Goal: Task Accomplishment & Management: Complete application form

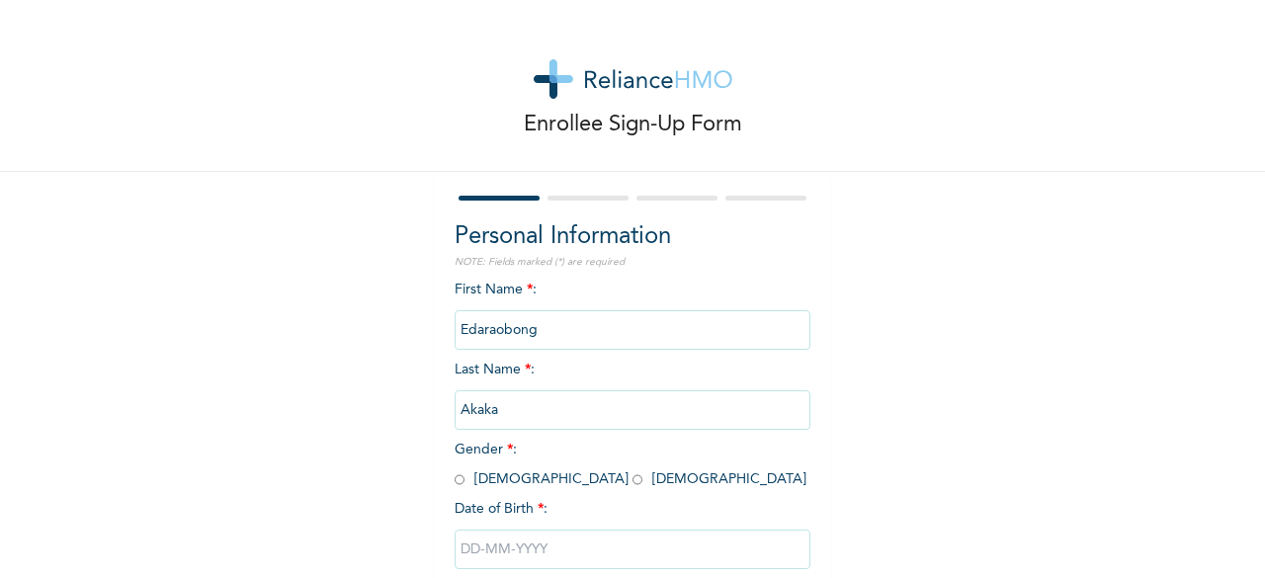
click at [632, 483] on input "radio" at bounding box center [637, 479] width 10 height 19
radio input "true"
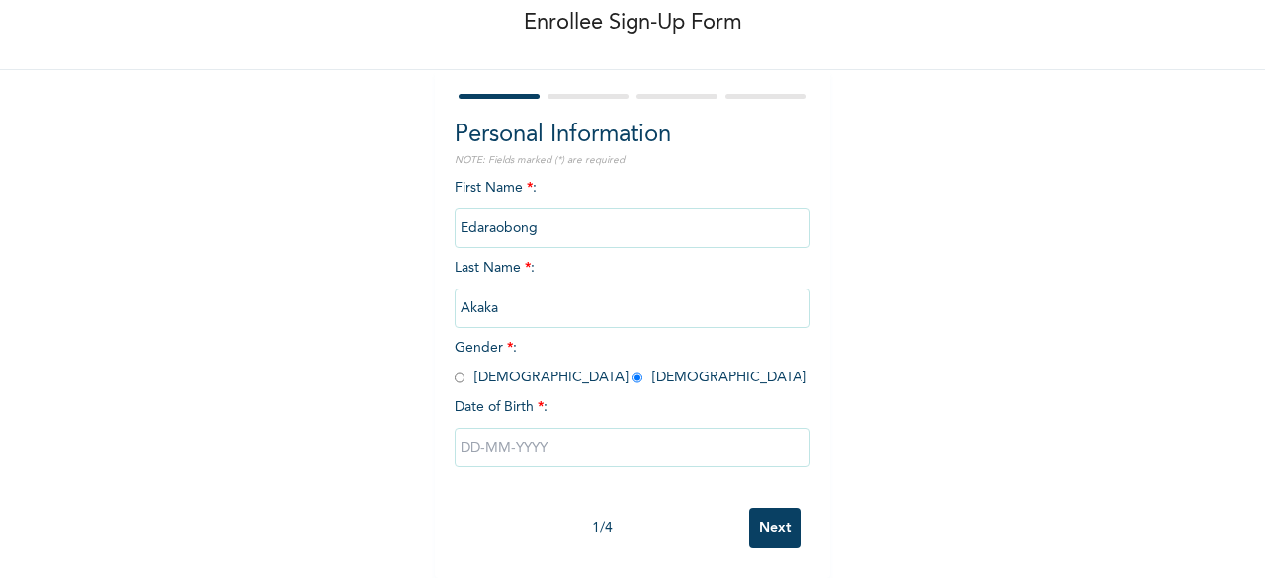
scroll to position [119, 0]
click at [511, 436] on input "text" at bounding box center [633, 448] width 356 height 40
select select "9"
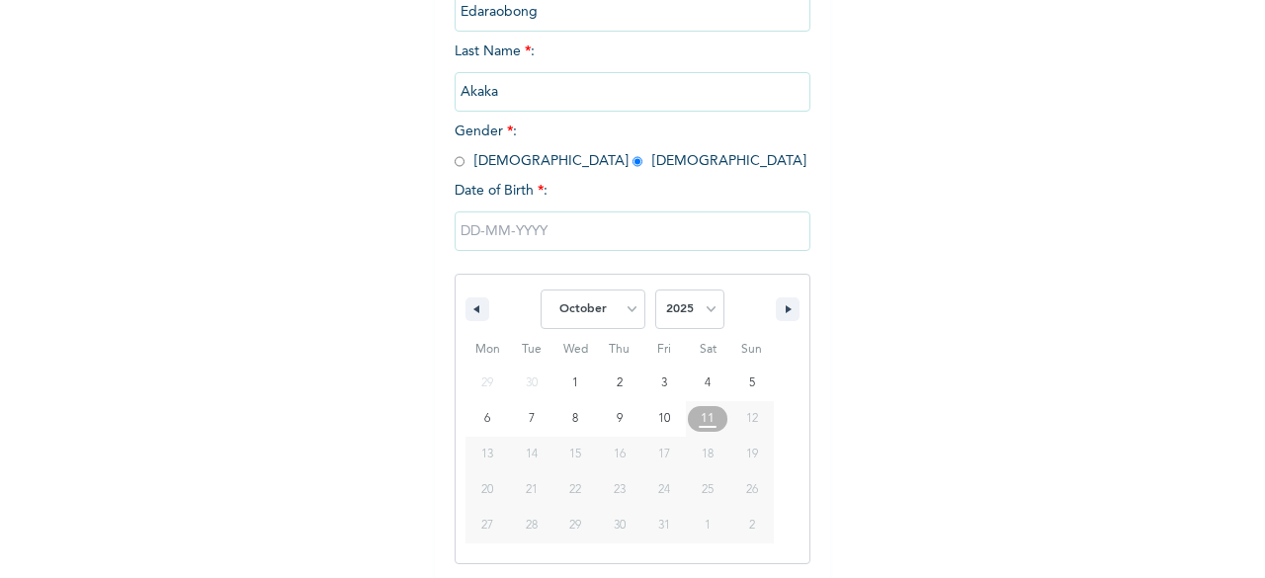
scroll to position [321, 0]
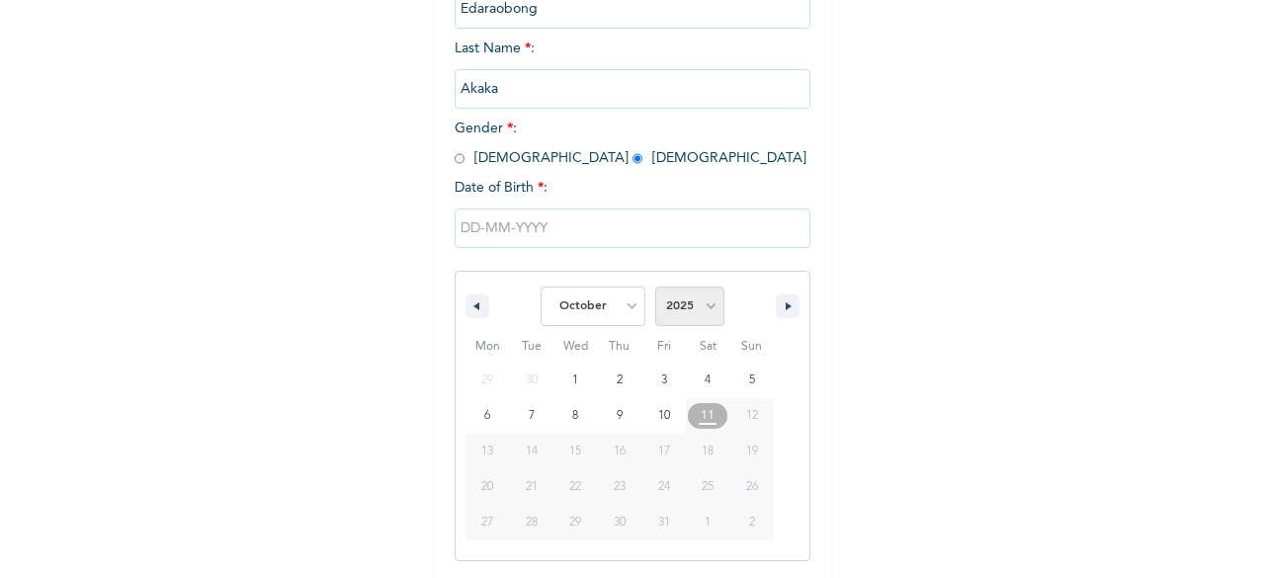
click at [672, 301] on select "2025 2024 2023 2022 2021 2020 2019 2018 2017 2016 2015 2014 2013 2012 2011 2010…" at bounding box center [689, 307] width 69 height 40
select select "1997"
click at [655, 289] on select "2025 2024 2023 2022 2021 2020 2019 2018 2017 2016 2015 2014 2013 2012 2011 2010…" at bounding box center [689, 307] width 69 height 40
click at [584, 304] on select "January February March April May June July August September October November De…" at bounding box center [592, 307] width 105 height 40
select select "2"
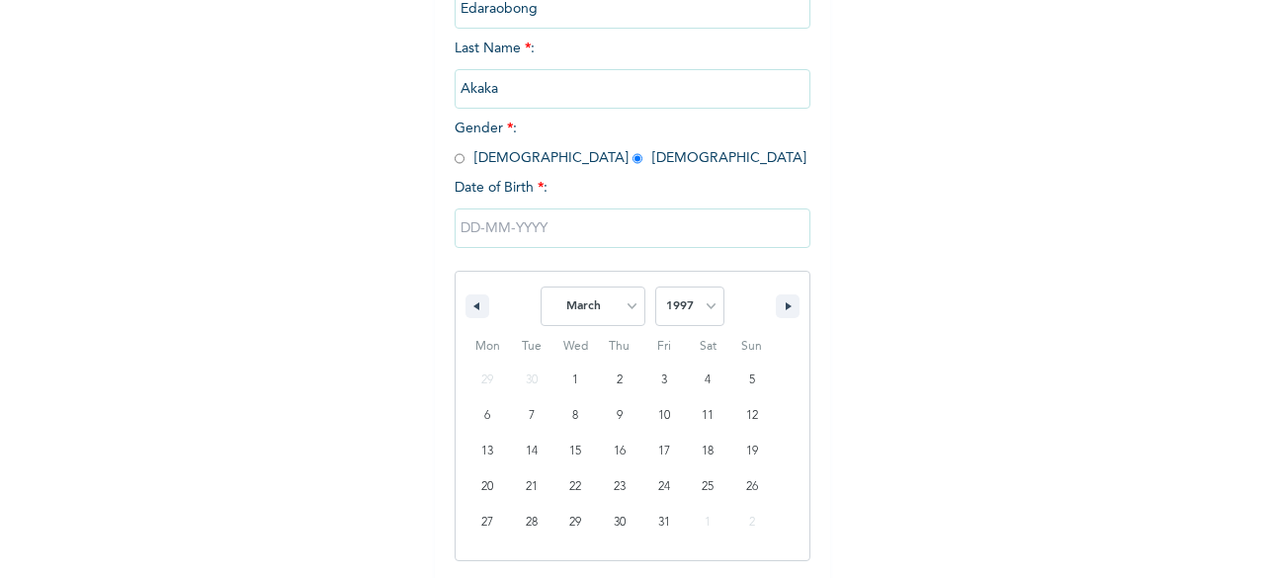
click at [540, 289] on select "January February March April May June July August September October November De…" at bounding box center [592, 307] width 105 height 40
type input "[DATE]"
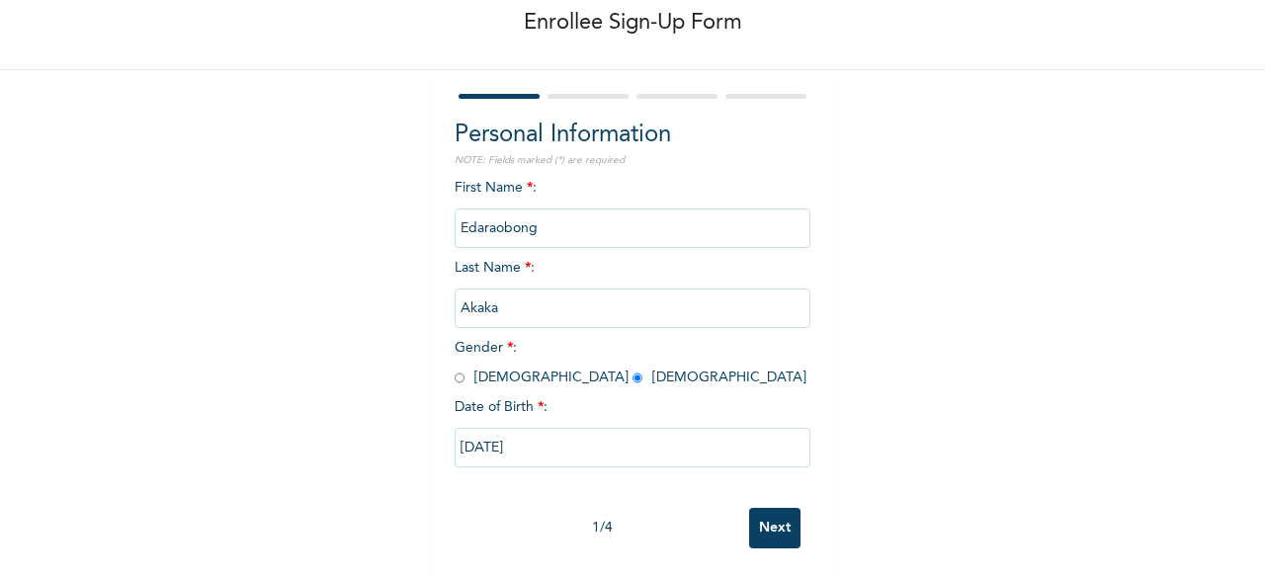
click at [782, 515] on input "Next" at bounding box center [774, 528] width 51 height 41
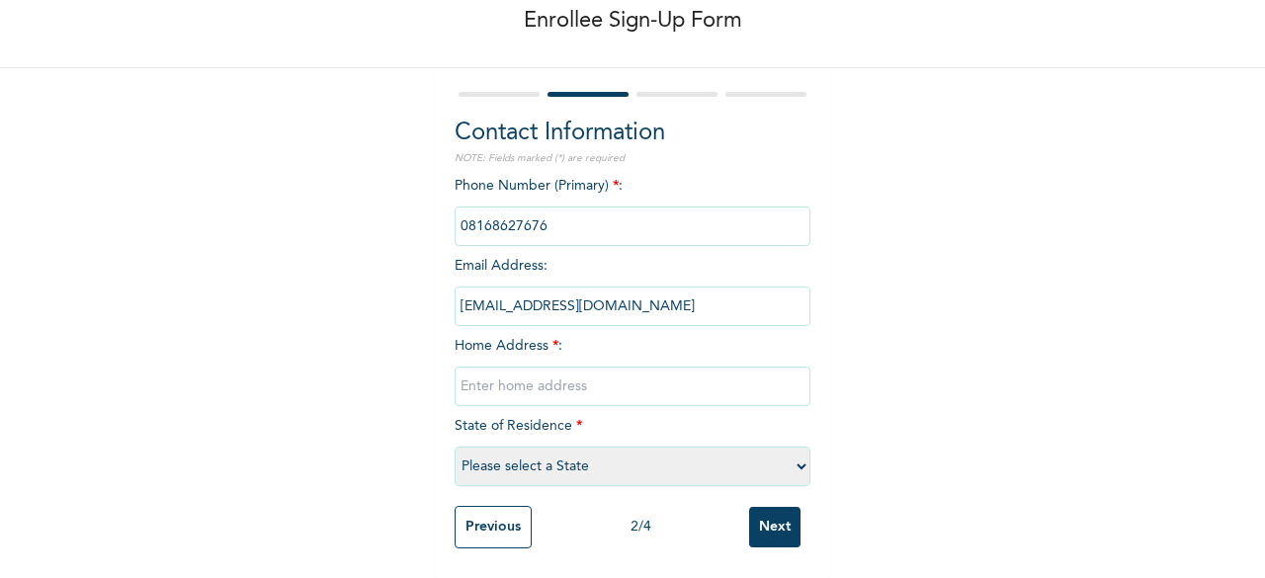
click at [523, 373] on input "text" at bounding box center [633, 387] width 356 height 40
type input "[STREET_ADDRESS][PERSON_NAME]"
click at [693, 457] on select "Please select a State [PERSON_NAME] (FCT) [PERSON_NAME] Ibom [GEOGRAPHIC_DATA] …" at bounding box center [633, 467] width 356 height 40
select select "3"
click at [455, 447] on select "Please select a State [PERSON_NAME] (FCT) [PERSON_NAME] Ibom [GEOGRAPHIC_DATA] …" at bounding box center [633, 467] width 356 height 40
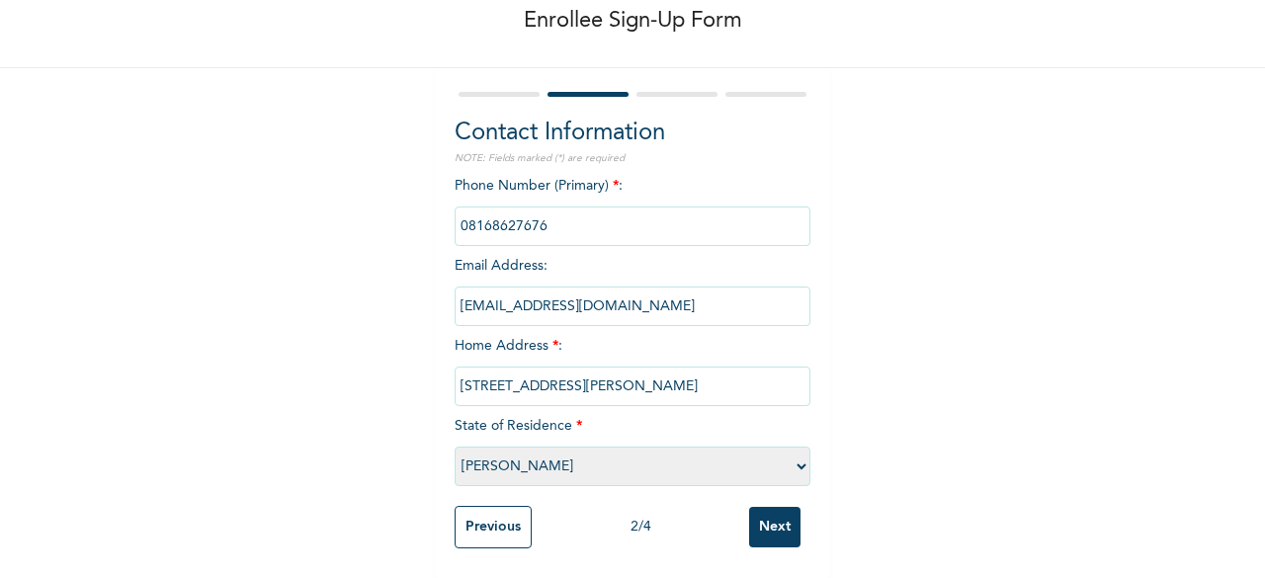
click at [770, 507] on input "Next" at bounding box center [774, 527] width 51 height 41
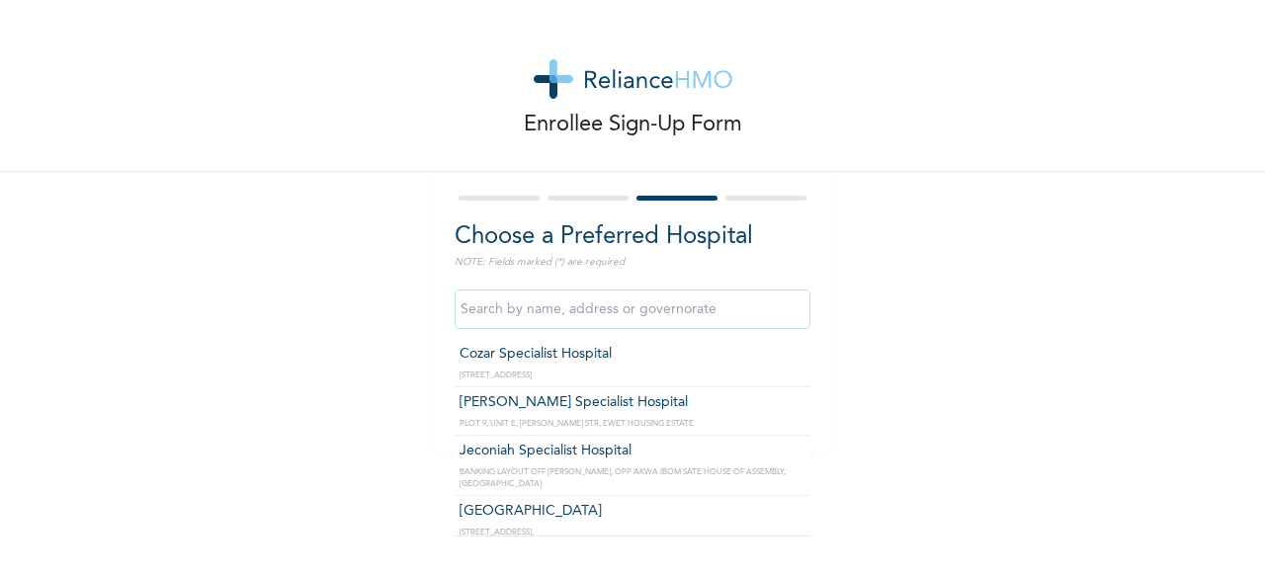
click at [733, 321] on input "text" at bounding box center [633, 310] width 356 height 40
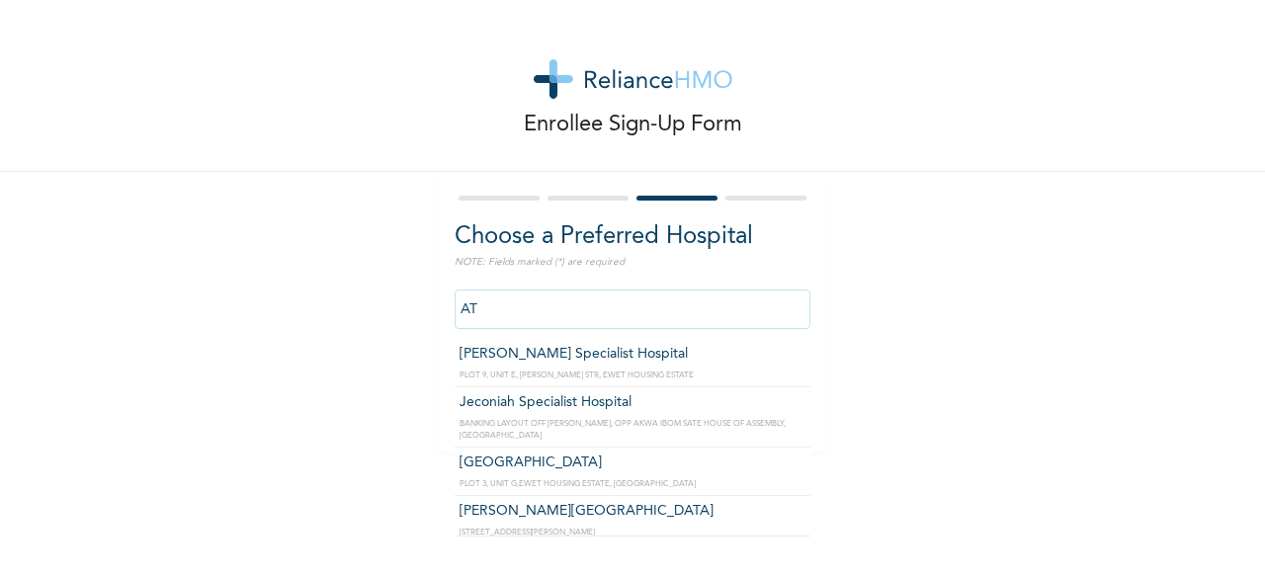
type input "A"
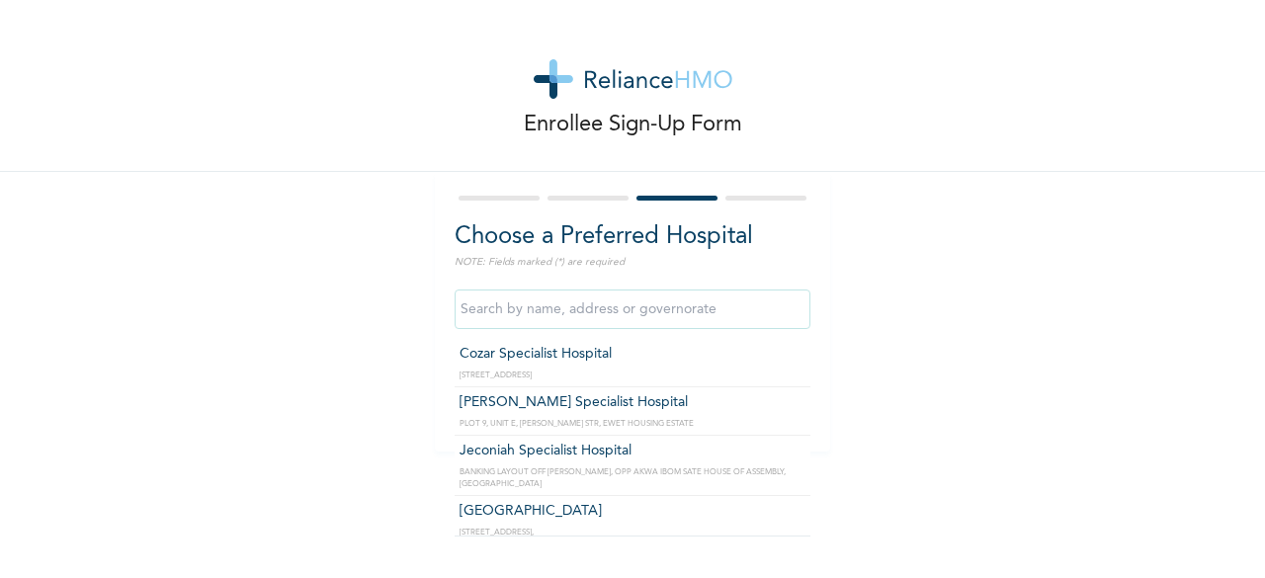
type input "Cozar Specialist Hospital"
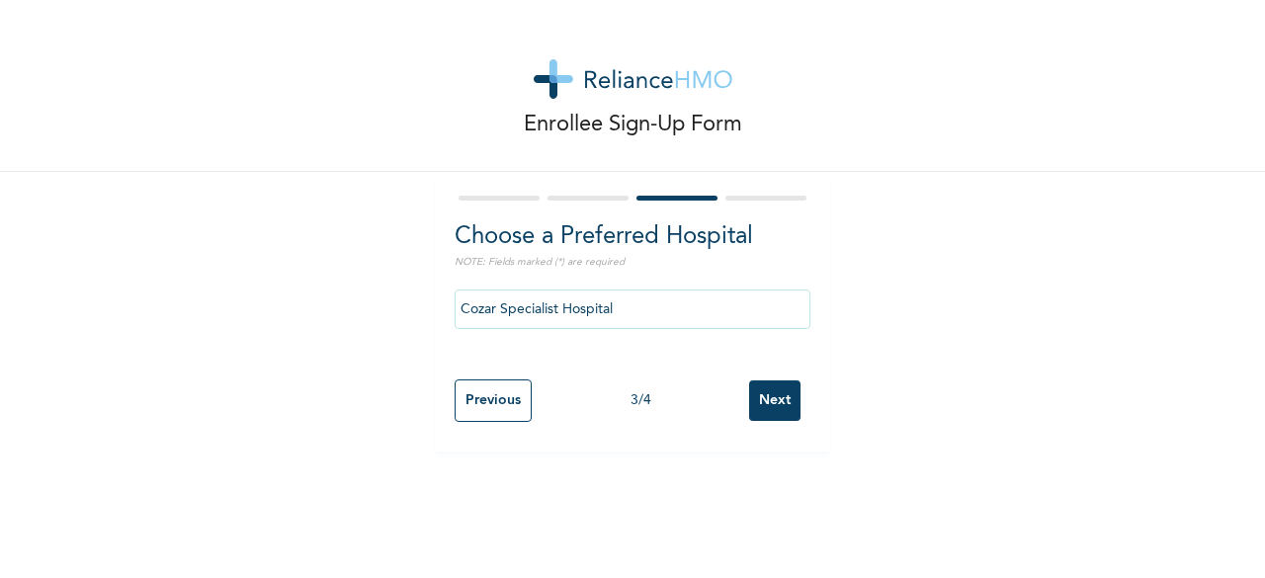
click at [769, 399] on input "Next" at bounding box center [774, 400] width 51 height 41
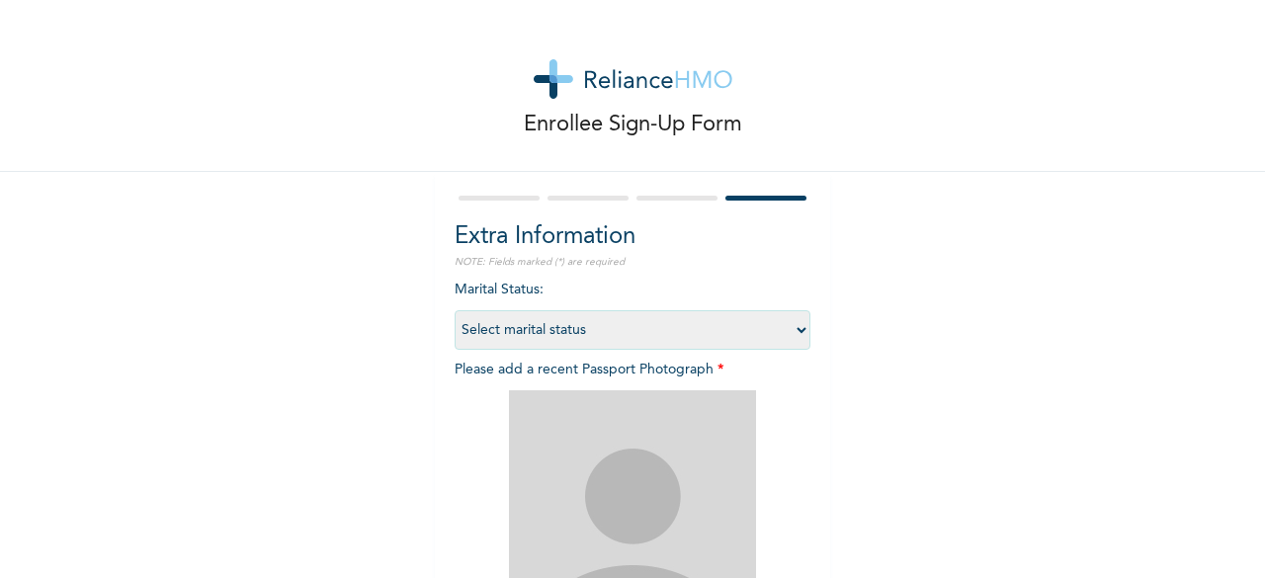
click at [787, 320] on select "Select marital status [DEMOGRAPHIC_DATA] Married [DEMOGRAPHIC_DATA] Widow/[DEMO…" at bounding box center [633, 330] width 356 height 40
select select "1"
click at [455, 310] on select "Select marital status [DEMOGRAPHIC_DATA] Married [DEMOGRAPHIC_DATA] Widow/[DEMO…" at bounding box center [633, 330] width 356 height 40
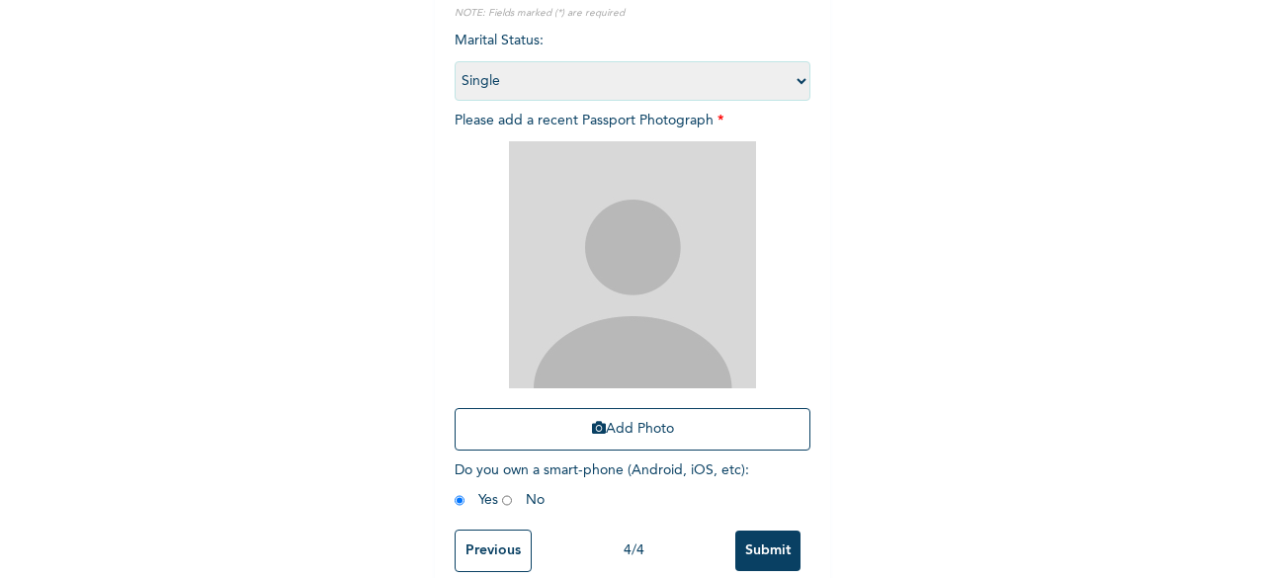
scroll to position [271, 0]
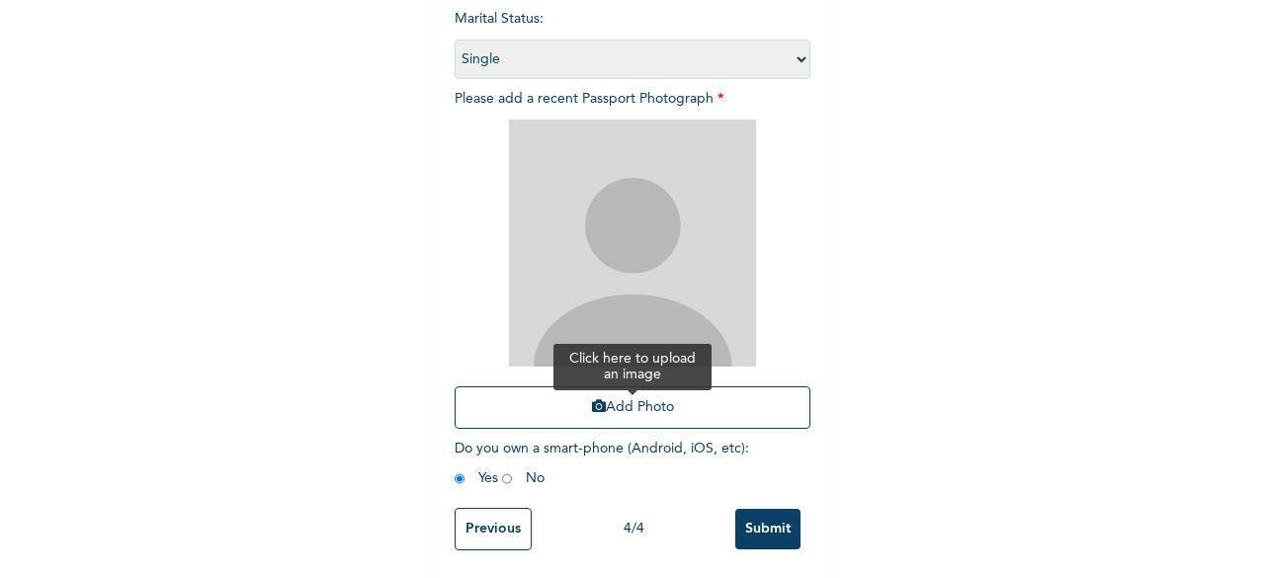
click at [771, 392] on button "Add Photo" at bounding box center [633, 407] width 356 height 42
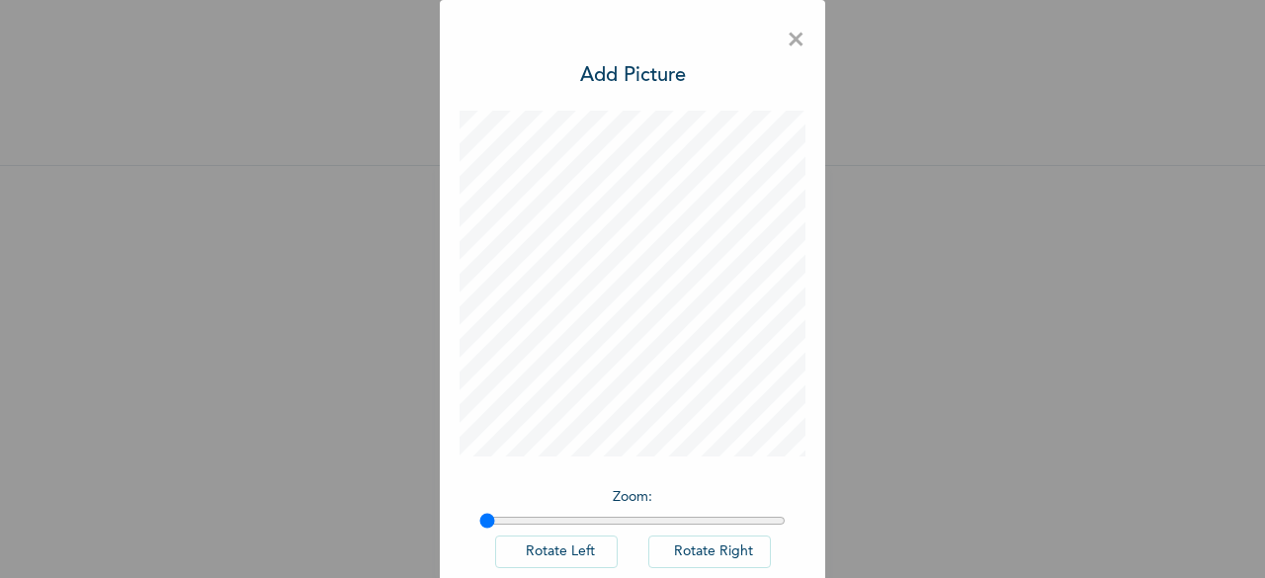
scroll to position [111, 0]
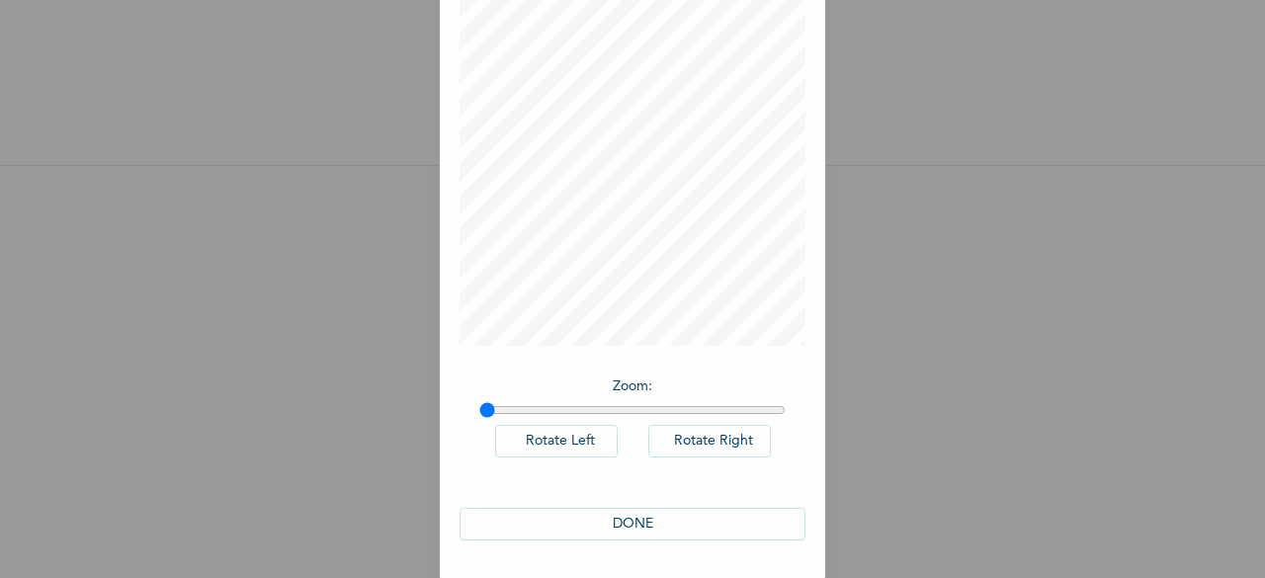
click at [621, 510] on button "DONE" at bounding box center [632, 524] width 346 height 33
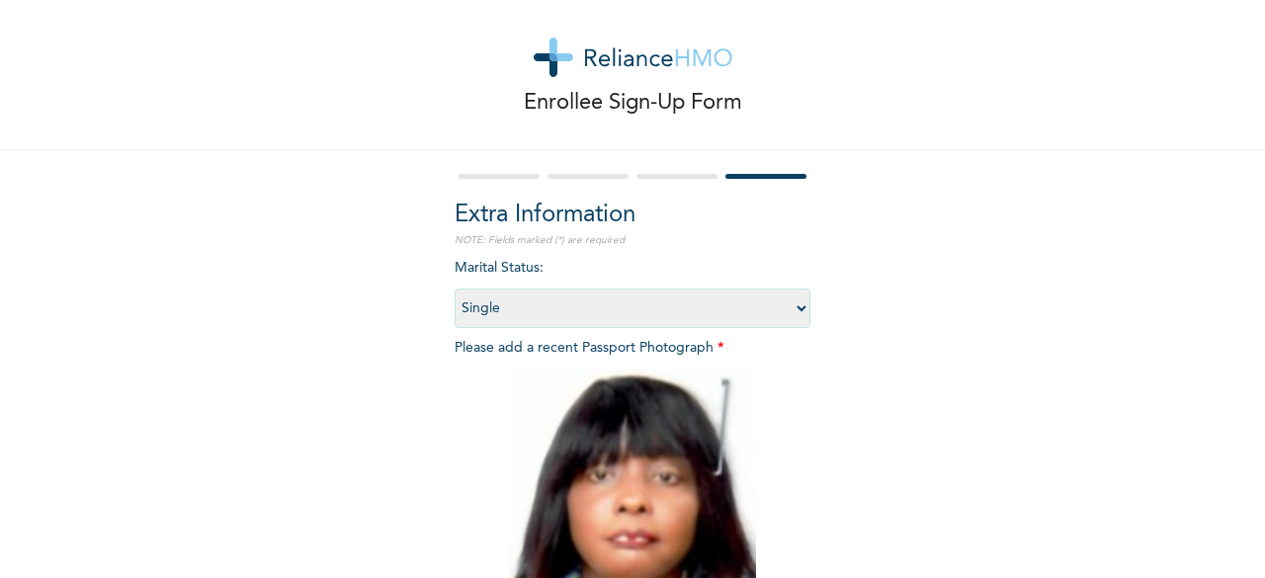
scroll to position [289, 0]
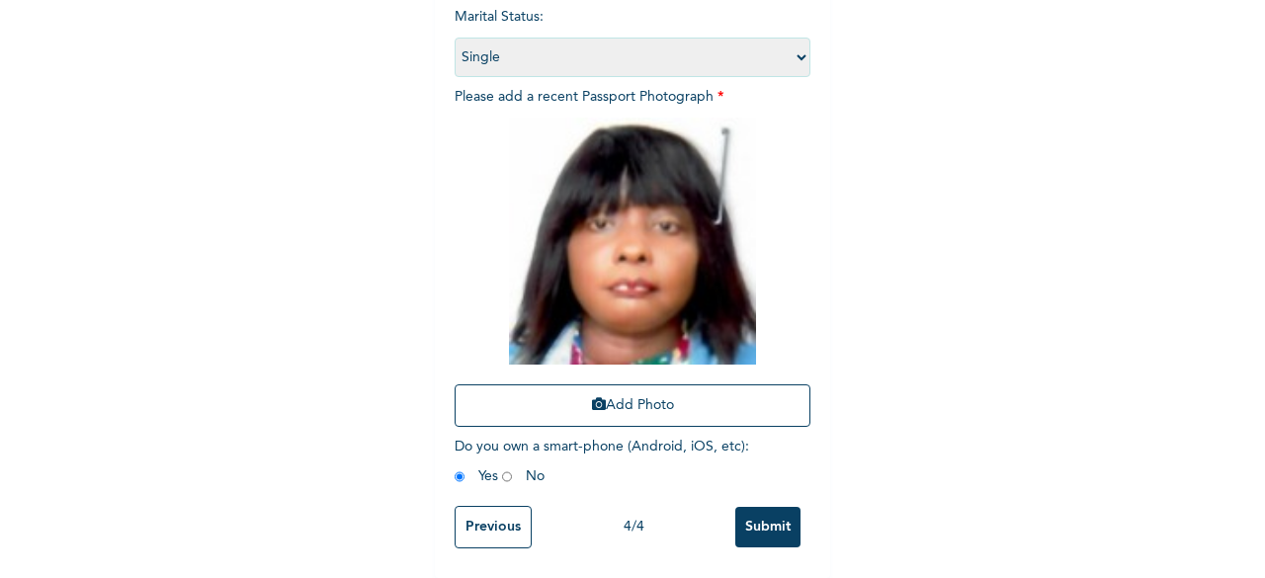
click at [750, 527] on input "Submit" at bounding box center [767, 527] width 65 height 41
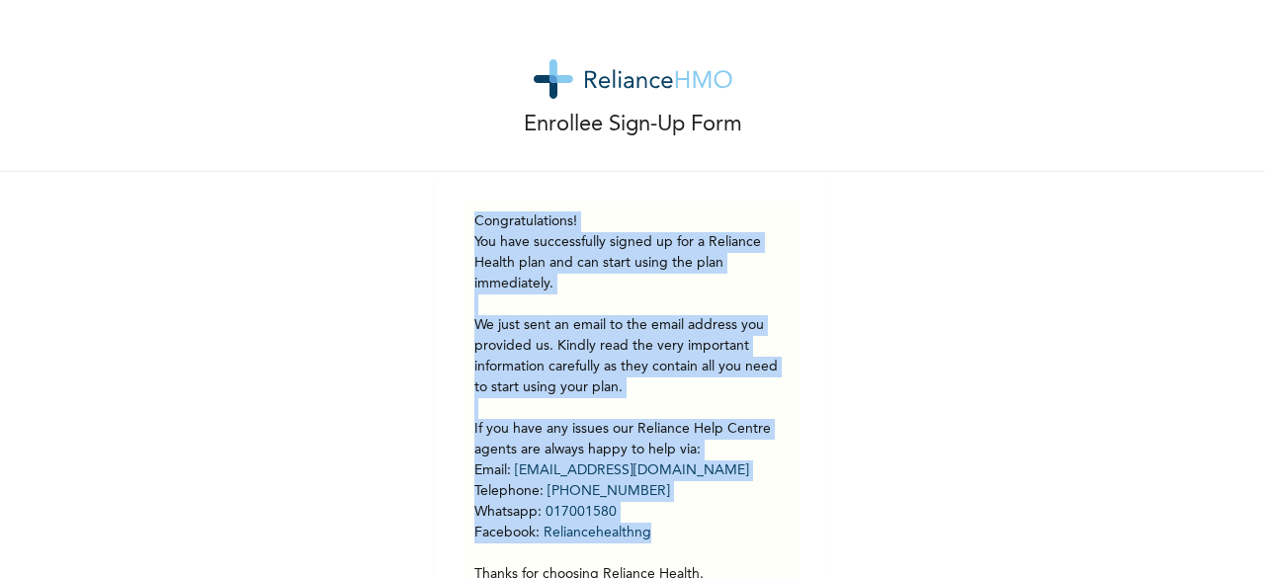
drag, startPoint x: 750, startPoint y: 527, endPoint x: 1079, endPoint y: 47, distance: 581.3
click at [1079, 47] on div "Enrollee Sign-Up Form Congratulations! You have successfully signed up for a Re…" at bounding box center [632, 333] width 1265 height 666
